Goal: Find specific page/section: Find specific page/section

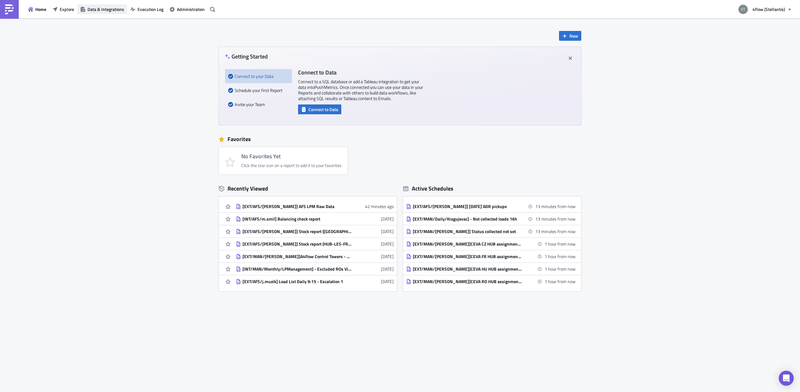
click at [103, 11] on span "Data & Integrations" at bounding box center [106, 9] width 37 height 7
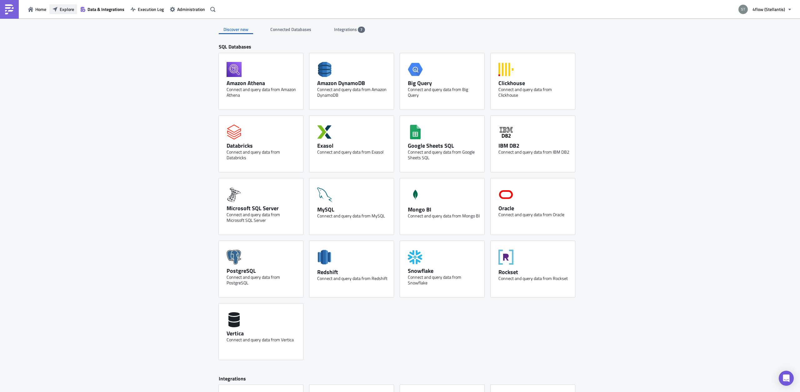
click at [75, 11] on button "Explore" at bounding box center [63, 9] width 28 height 10
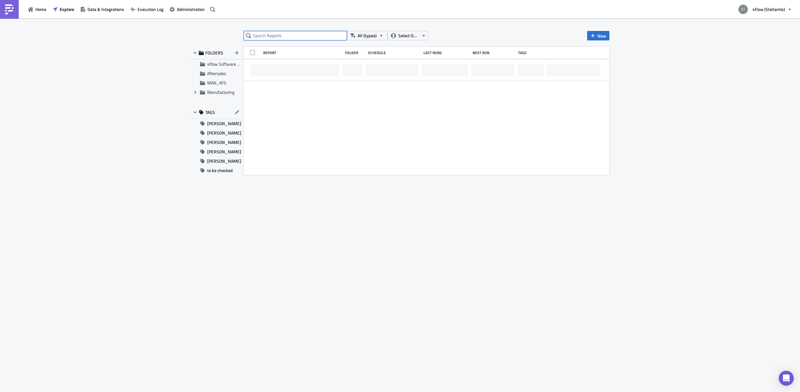
click at [273, 36] on input "text" at bounding box center [295, 35] width 103 height 9
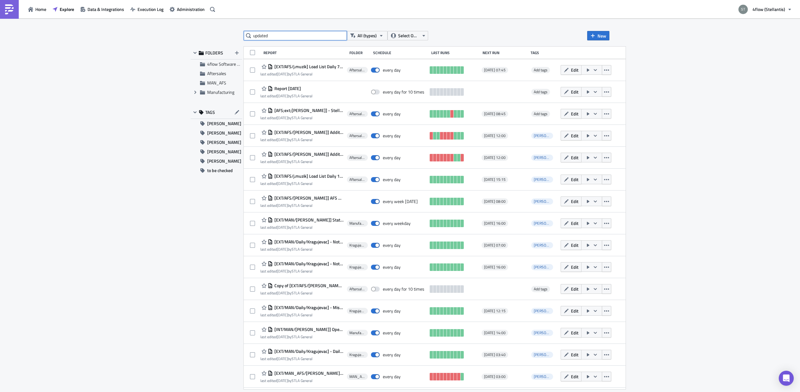
type input "updated"
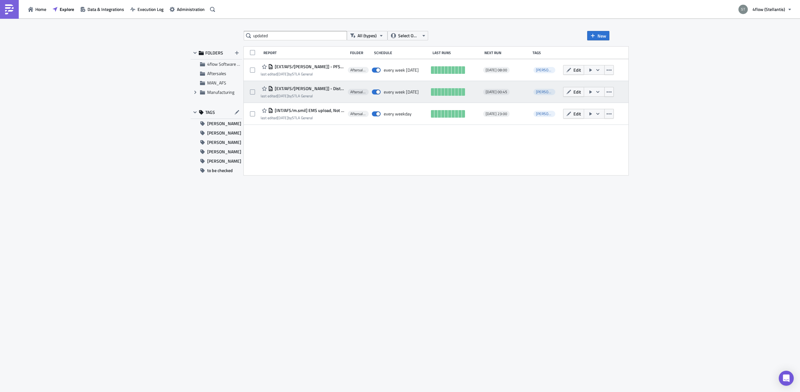
click at [325, 89] on span "[EXT/AFS/[PERSON_NAME]] - Distrigo Updated/Not Updated TOs" at bounding box center [309, 89] width 72 height 6
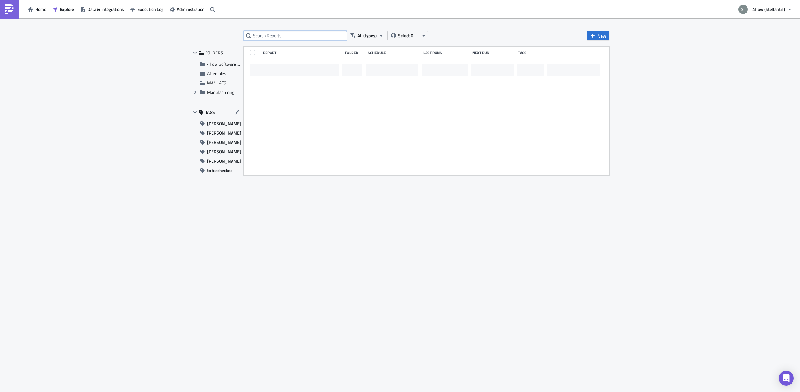
click at [259, 38] on input "text" at bounding box center [295, 35] width 103 height 9
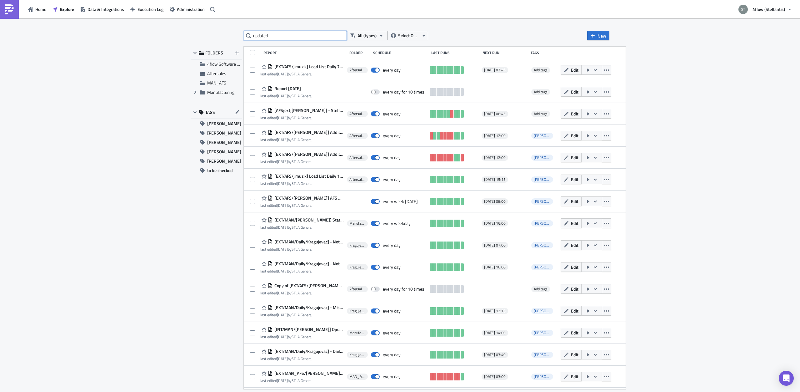
type input "updated"
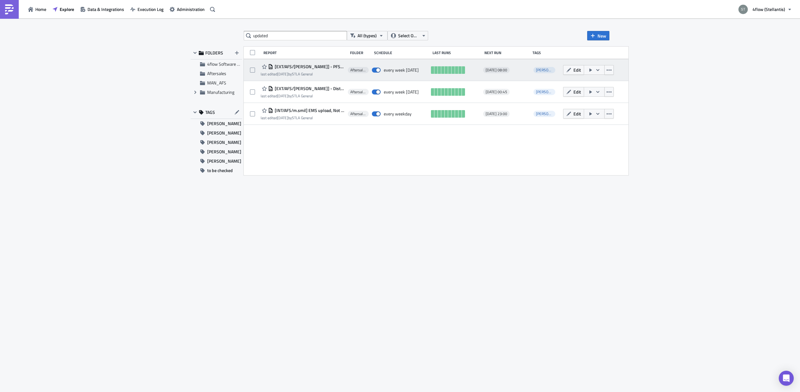
click at [320, 68] on span "[EXT/AFS/[PERSON_NAME]] - PFS/Hub Not Updated TOs" at bounding box center [309, 67] width 72 height 6
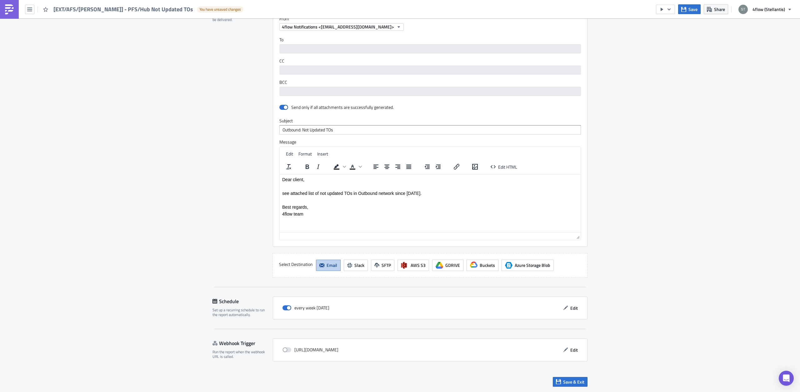
scroll to position [153, 0]
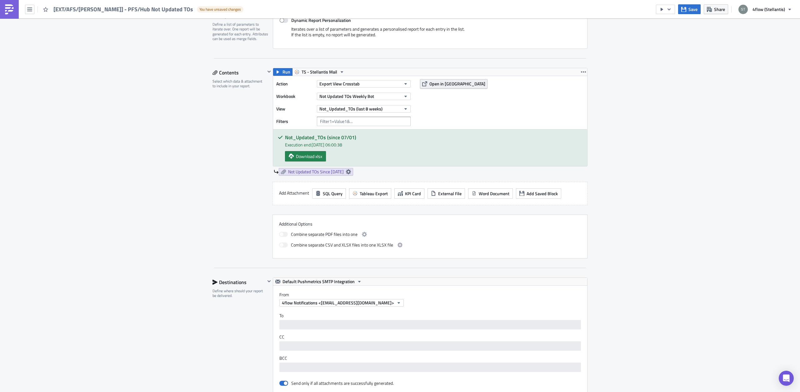
click at [434, 83] on span "Open in [GEOGRAPHIC_DATA]" at bounding box center [457, 83] width 56 height 7
